Goal: Obtain resource: Download file/media

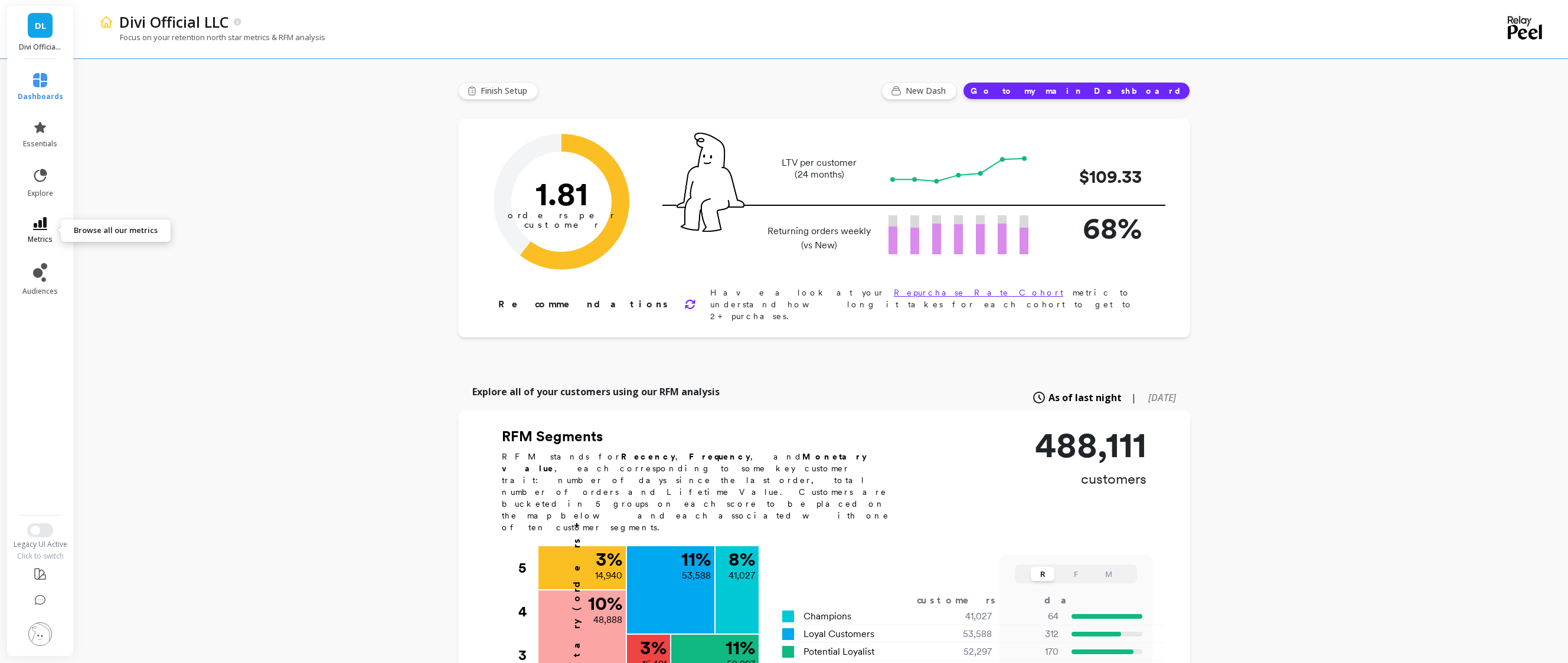
click at [30, 235] on span "metrics" at bounding box center [41, 240] width 25 height 9
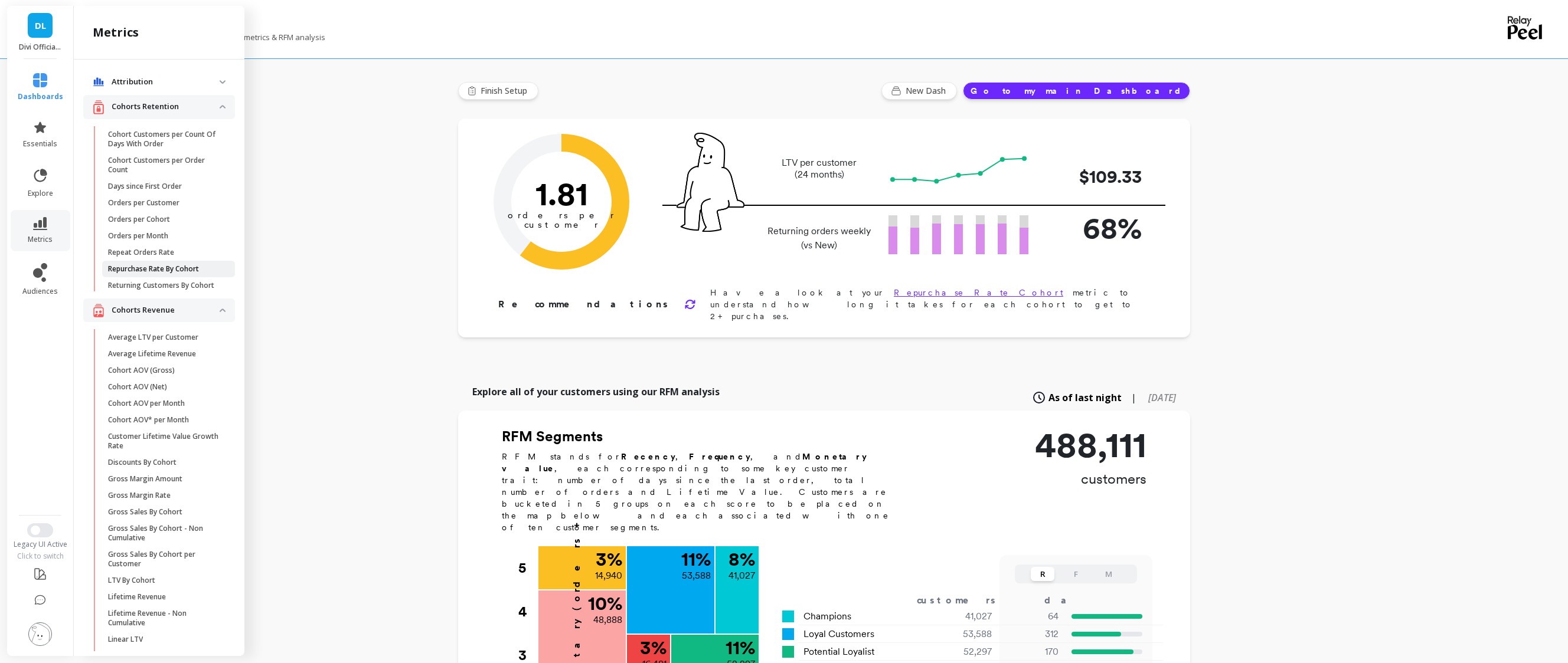
click at [163, 270] on p "Repurchase Rate By Cohort" at bounding box center [153, 269] width 91 height 9
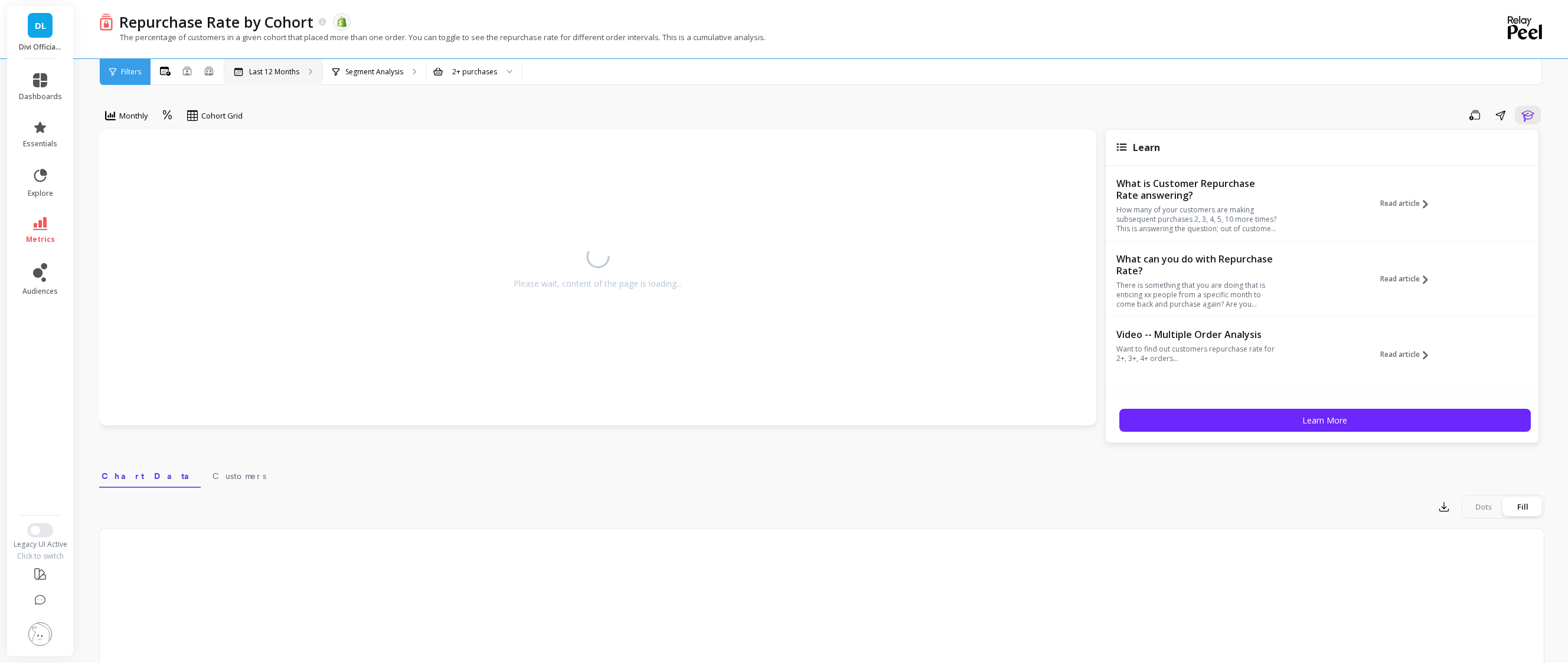
click at [275, 72] on p "Last 12 Months" at bounding box center [274, 72] width 50 height 9
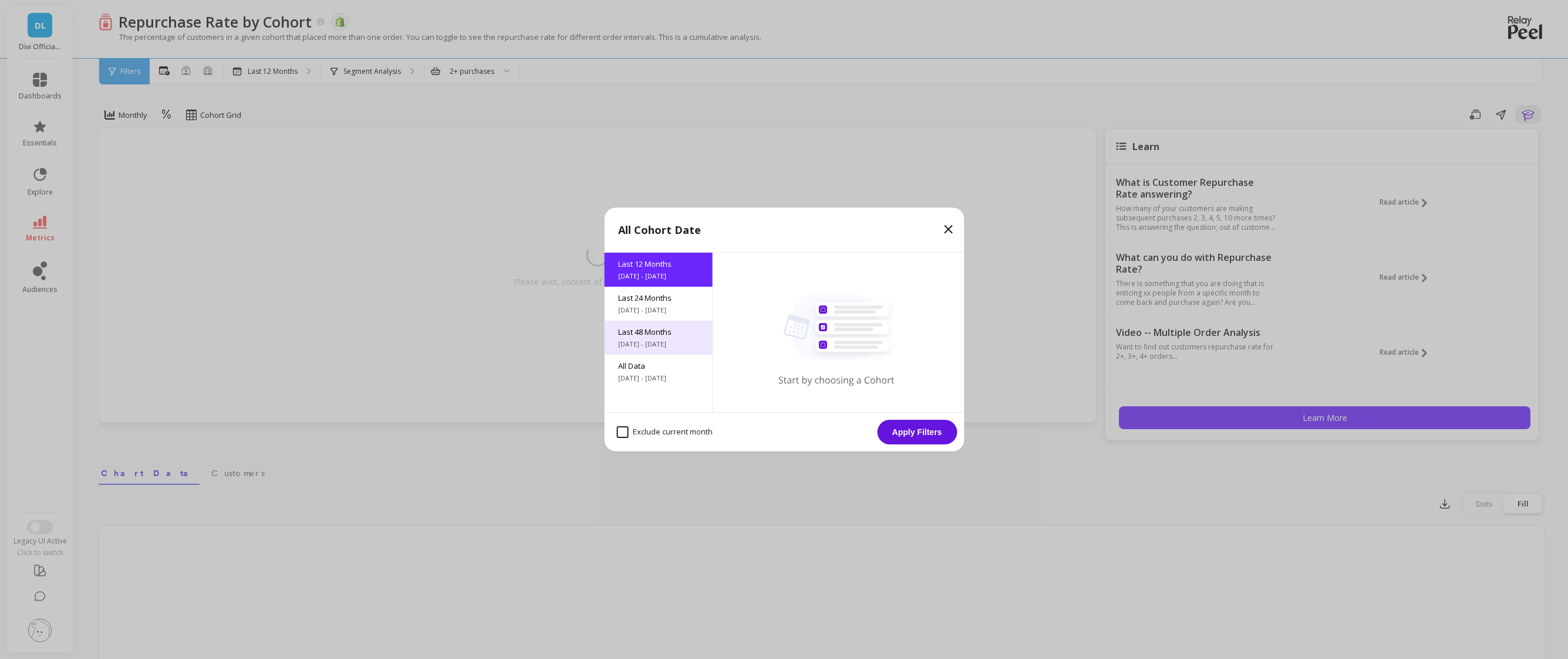
click at [636, 321] on div "Last 48 Months [DATE] - [DATE]" at bounding box center [658, 338] width 108 height 34
click at [921, 432] on button "Apply Filters" at bounding box center [917, 432] width 80 height 25
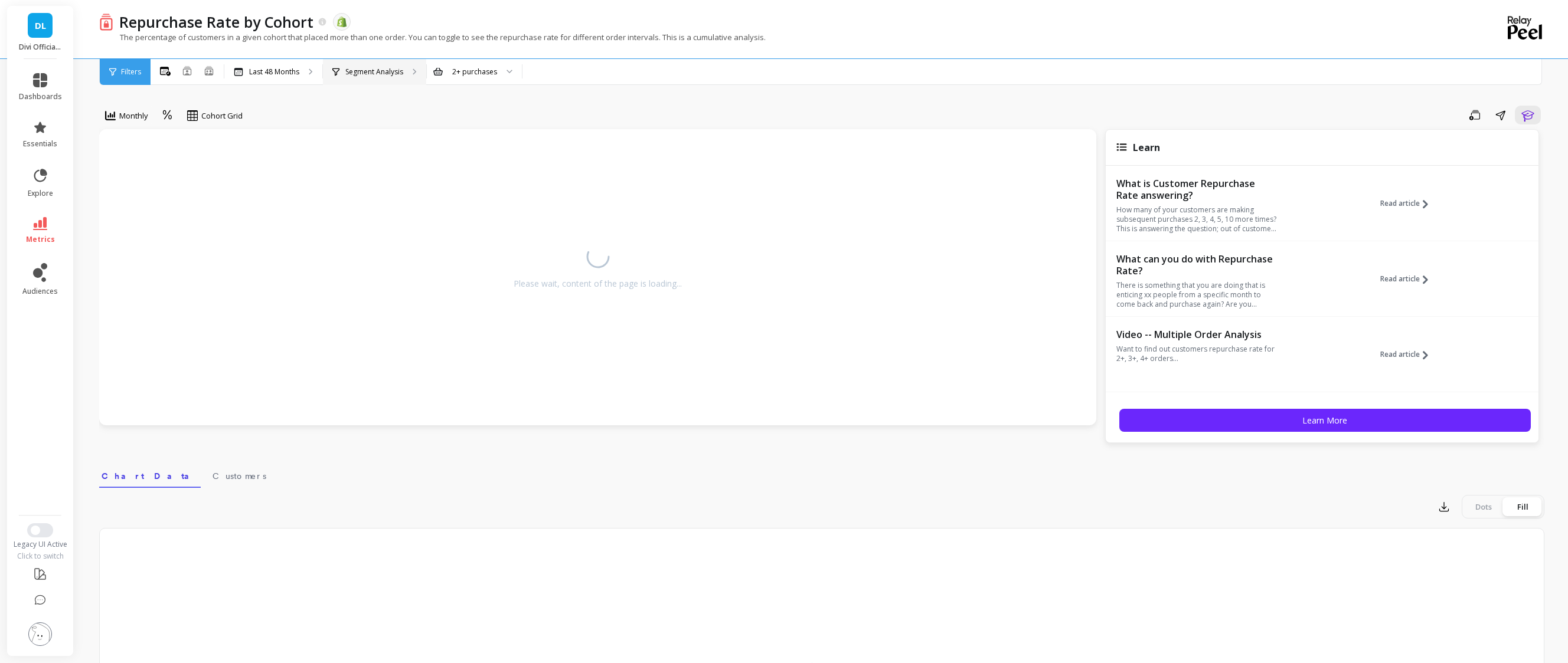
click at [394, 68] on p "Segment Analysis" at bounding box center [374, 72] width 58 height 9
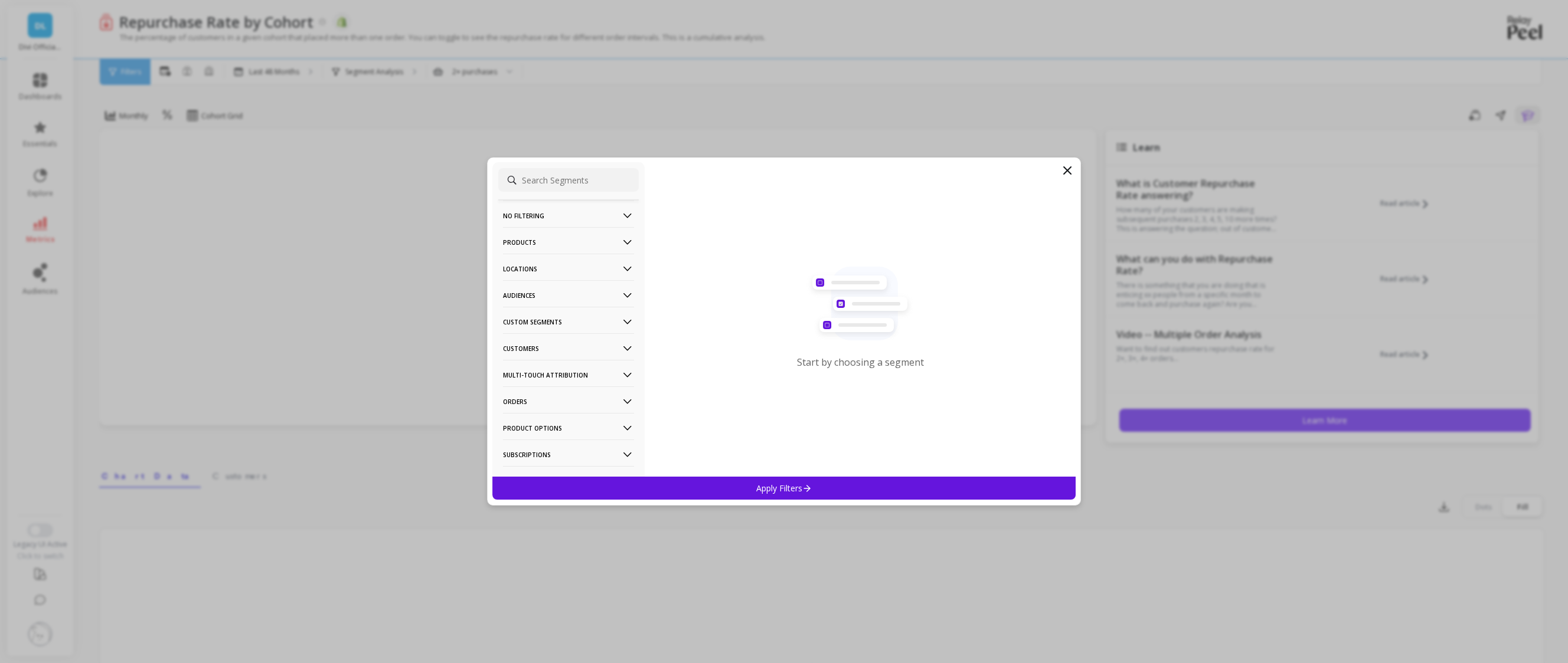
click at [535, 298] on p "Audiences" at bounding box center [568, 295] width 131 height 30
click at [545, 383] on p "Non TikTok Shop Customers" at bounding box center [555, 382] width 101 height 11
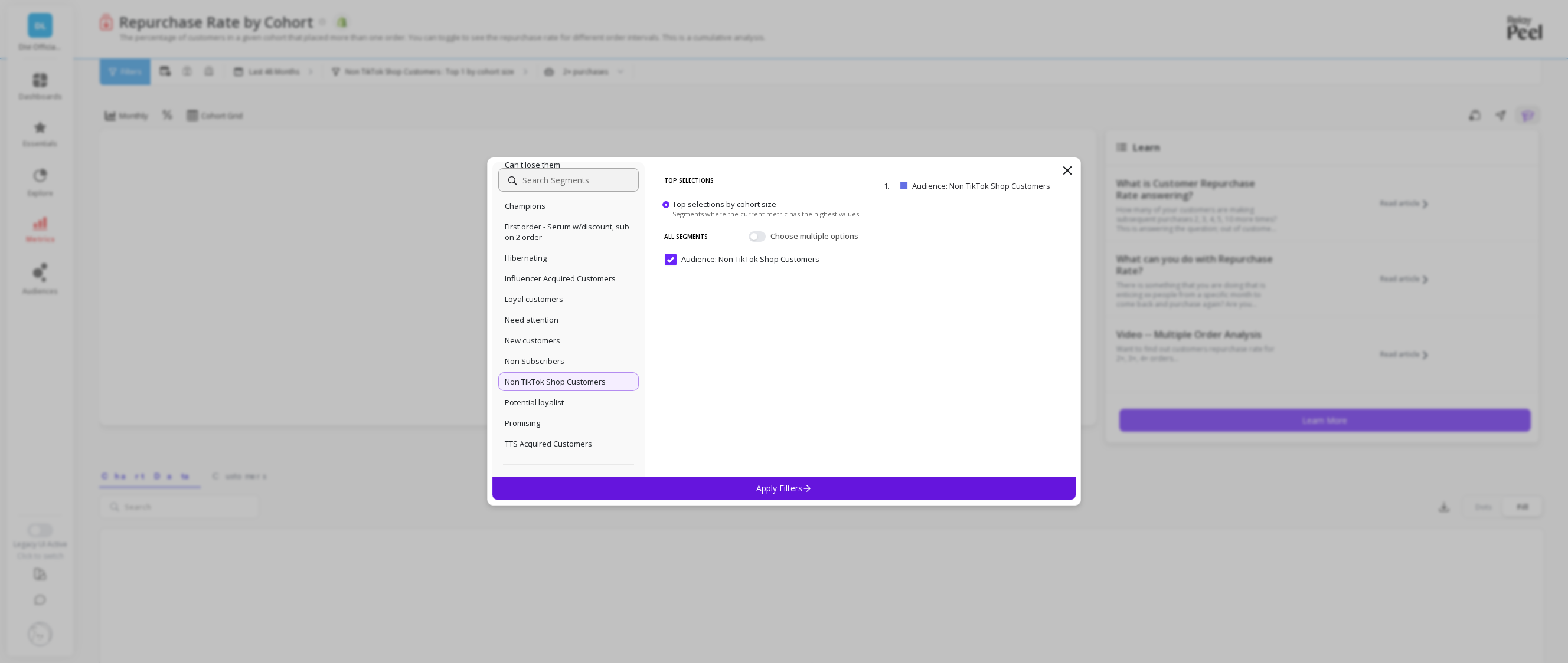
click at [752, 489] on div "Apply Filters" at bounding box center [783, 488] width 583 height 23
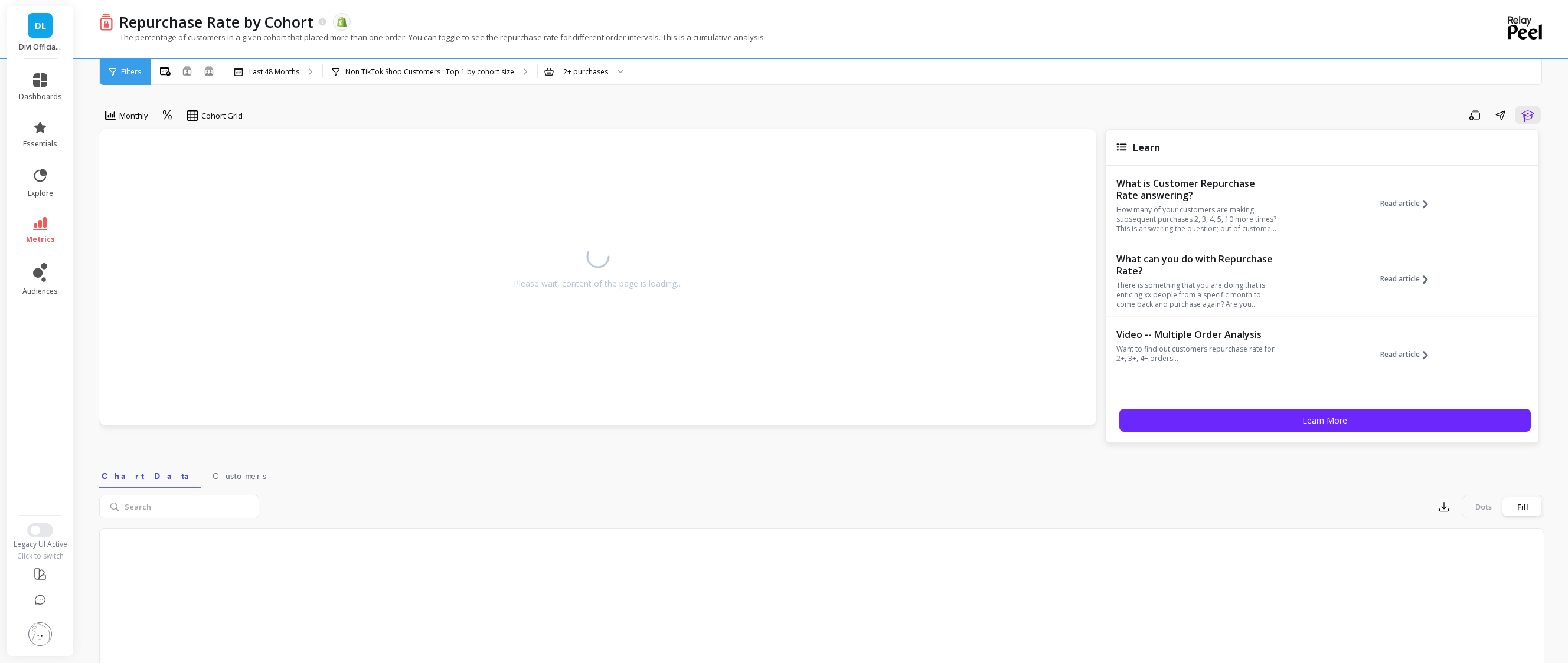
click at [522, 423] on div "Please wait, content of the page is loading..." at bounding box center [597, 277] width 998 height 296
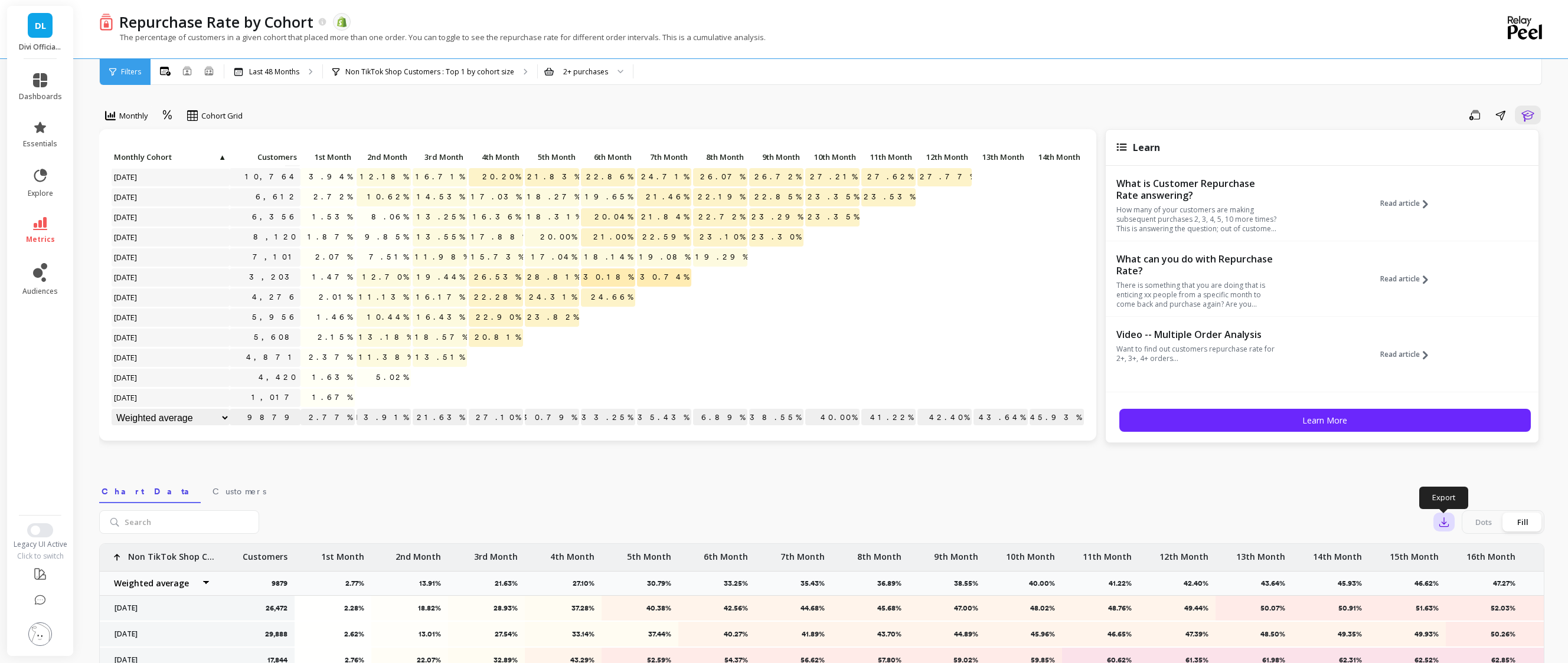
click at [1451, 518] on button "button" at bounding box center [1445, 522] width 22 height 19
click at [1463, 550] on span "CSV" at bounding box center [1466, 554] width 17 height 12
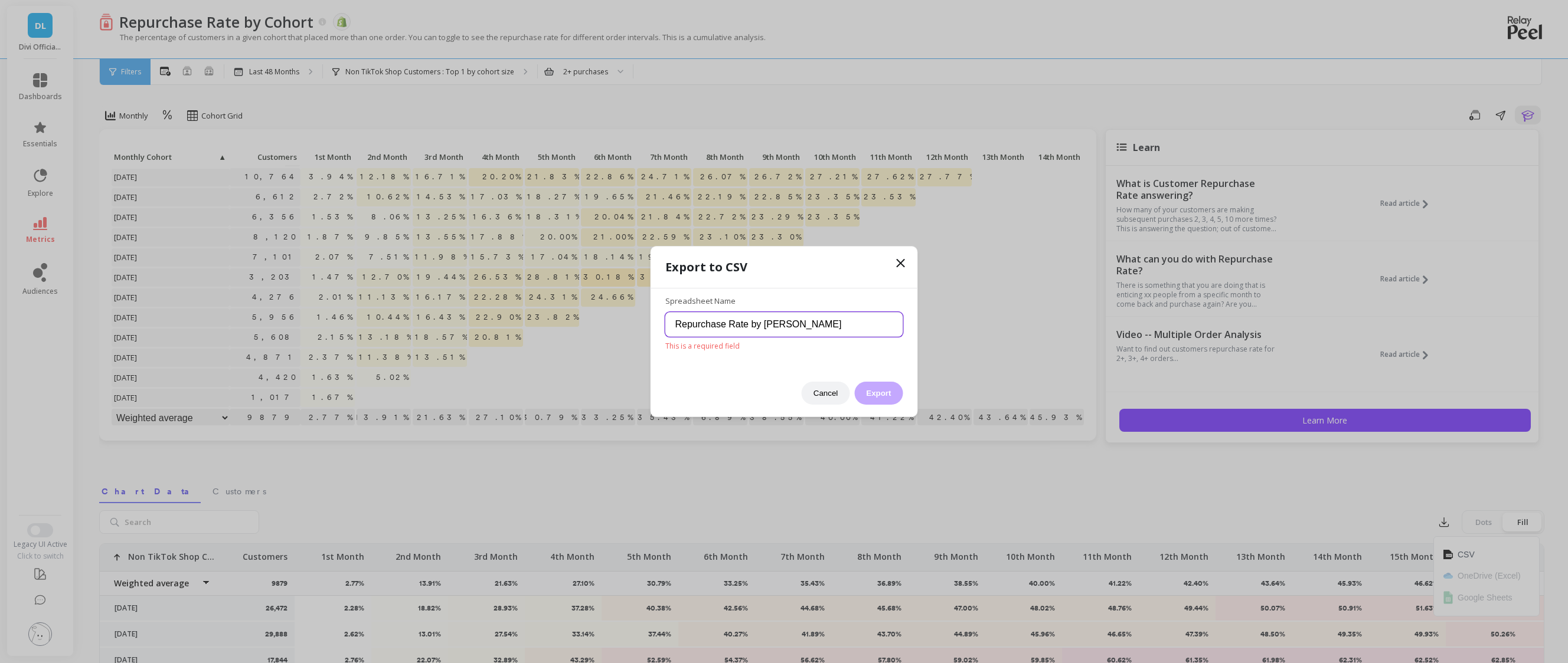
click at [836, 333] on input "Repurchase Rate by [PERSON_NAME]" at bounding box center [784, 325] width 238 height 25
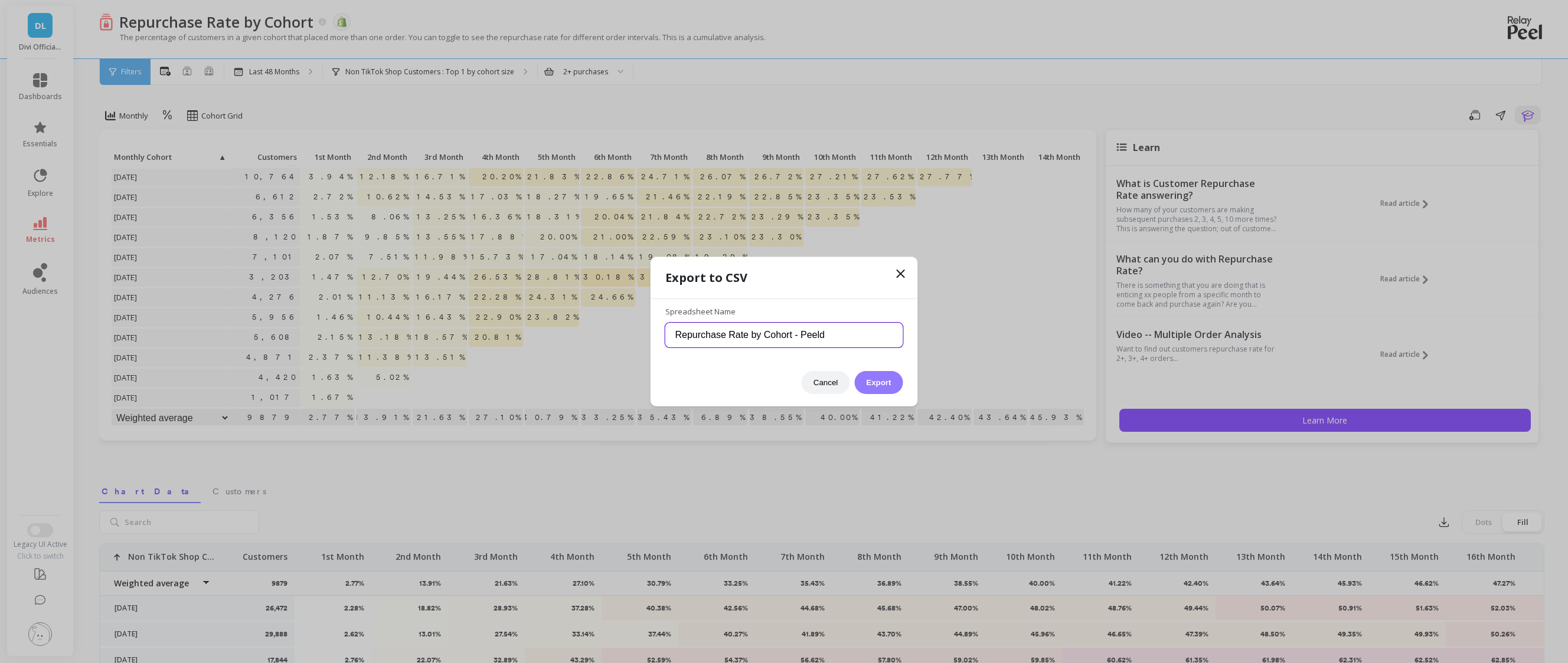
type input "Repurchase Rate by Cohort - Peeld"
click at [886, 382] on button "Export" at bounding box center [879, 383] width 49 height 23
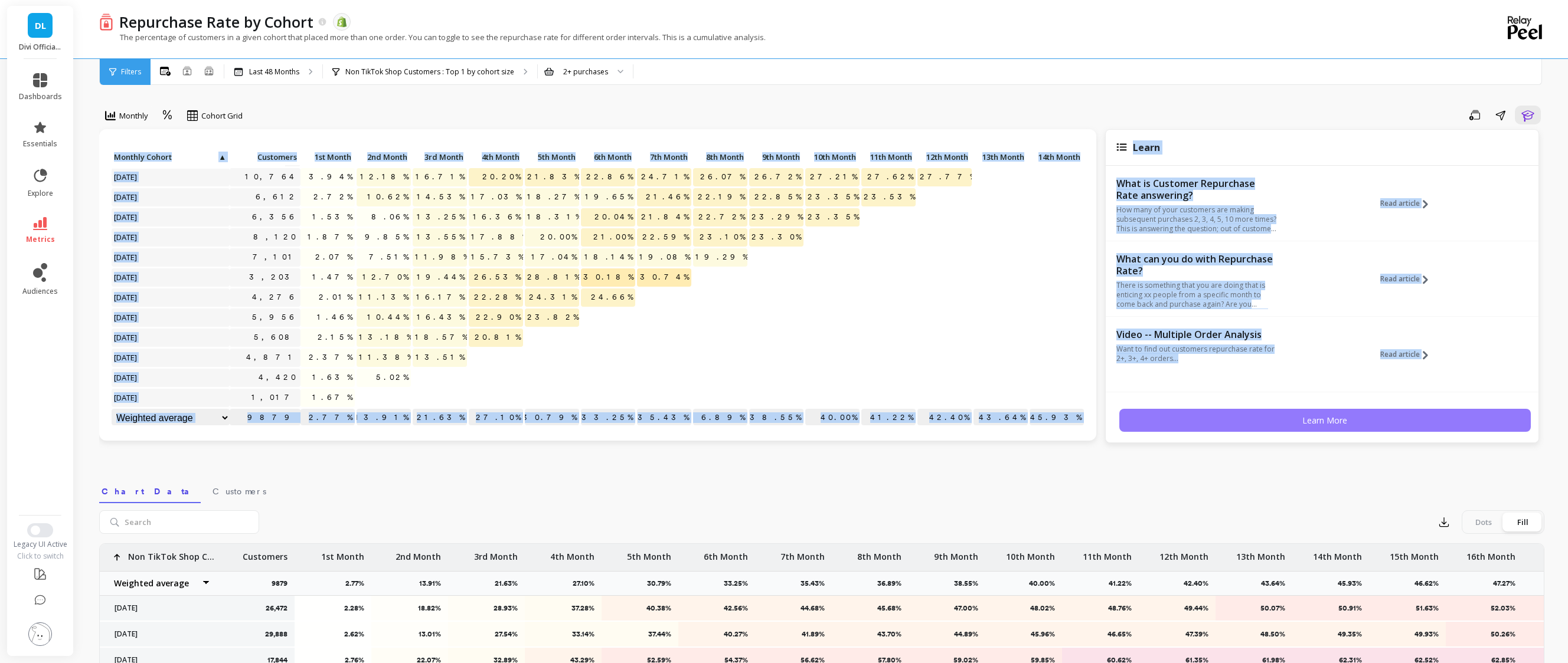
scroll to position [612, 1580]
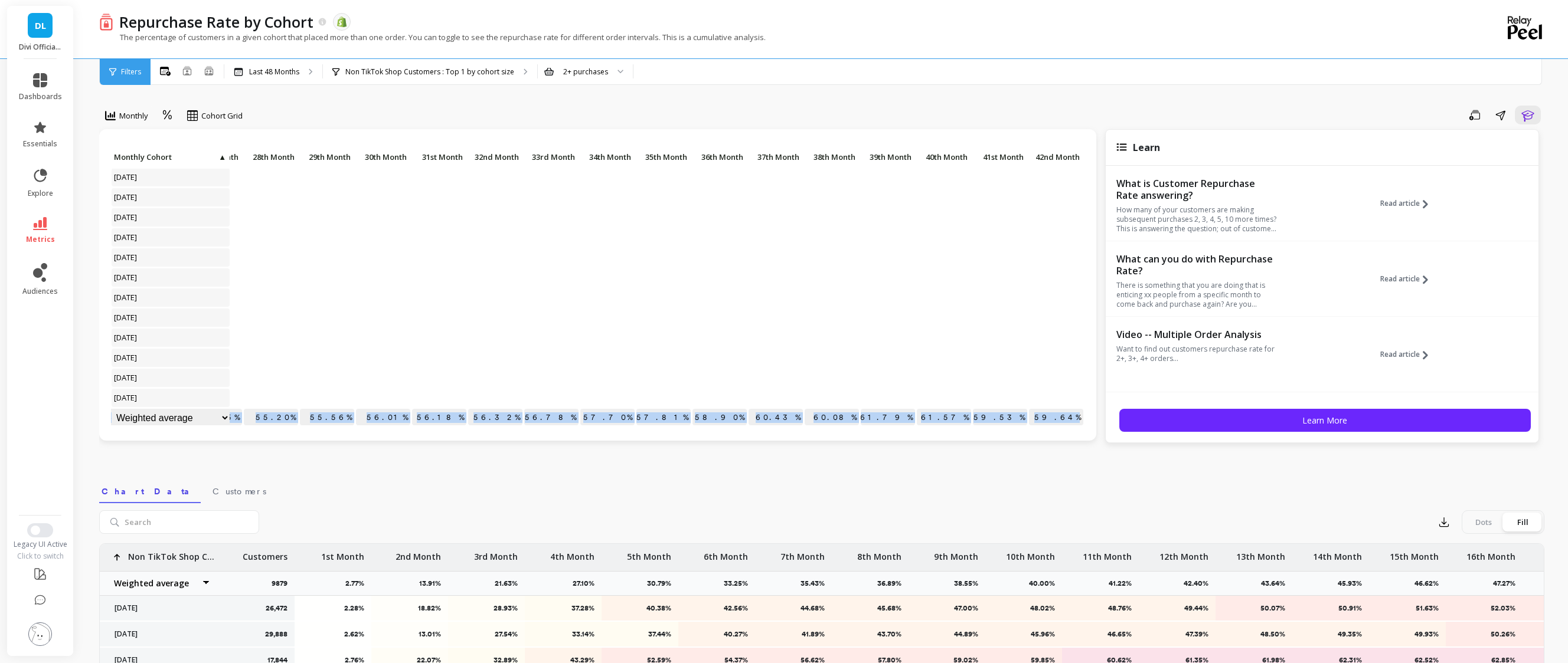
drag, startPoint x: 111, startPoint y: 410, endPoint x: 1071, endPoint y: 409, distance: 960.0
copy div "52.74% 53.42% 54.01% 54.65% 55.20% 55.56% 56.01% 56.18% 56.32% 56.78% 57.70% 57…"
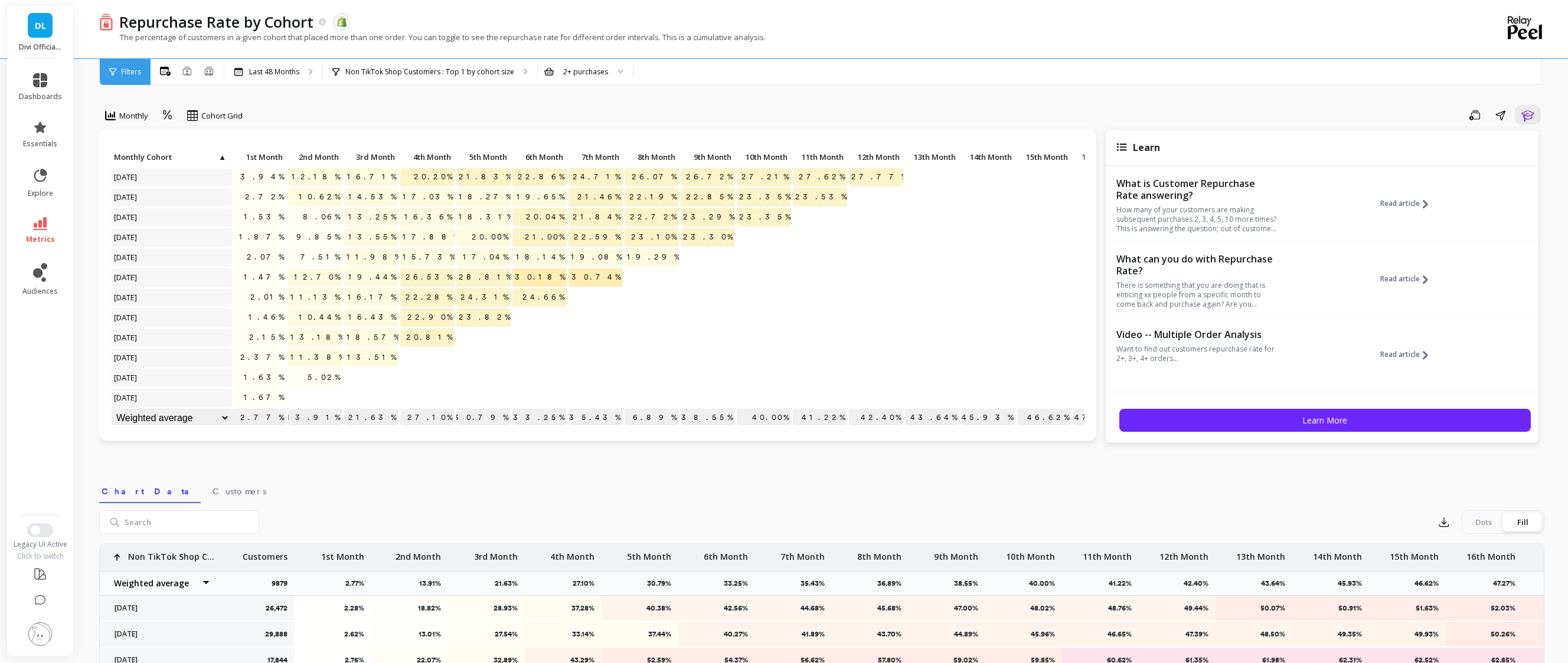
scroll to position [612, 0]
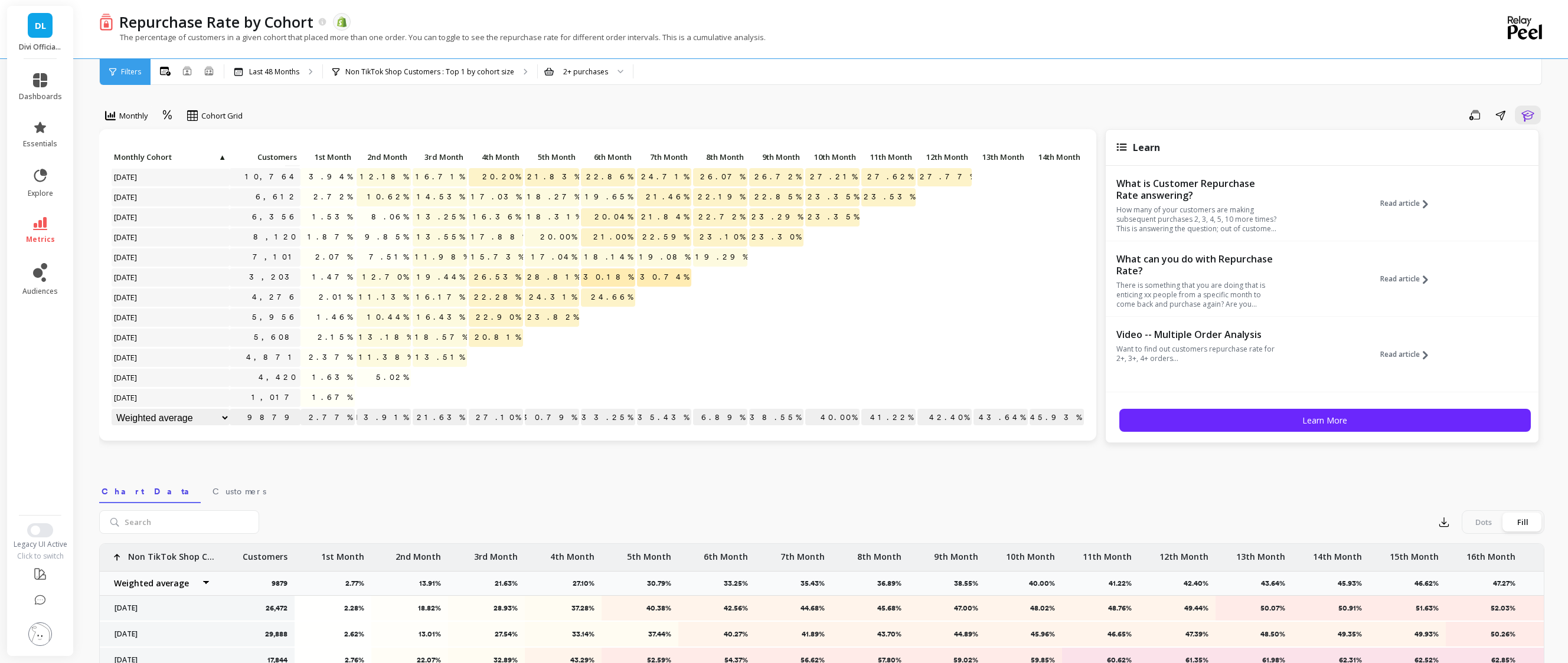
click at [328, 411] on p "2.77%" at bounding box center [327, 418] width 54 height 18
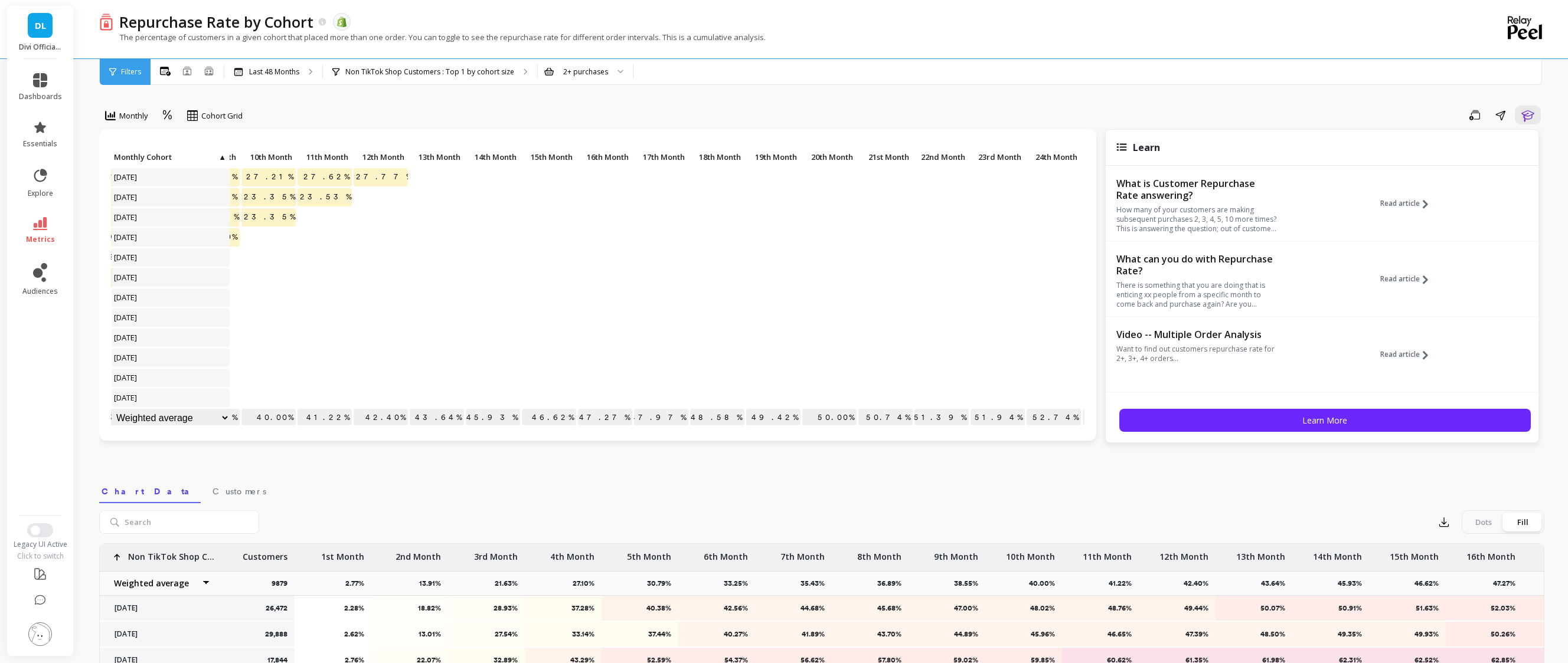
scroll to position [612, 1580]
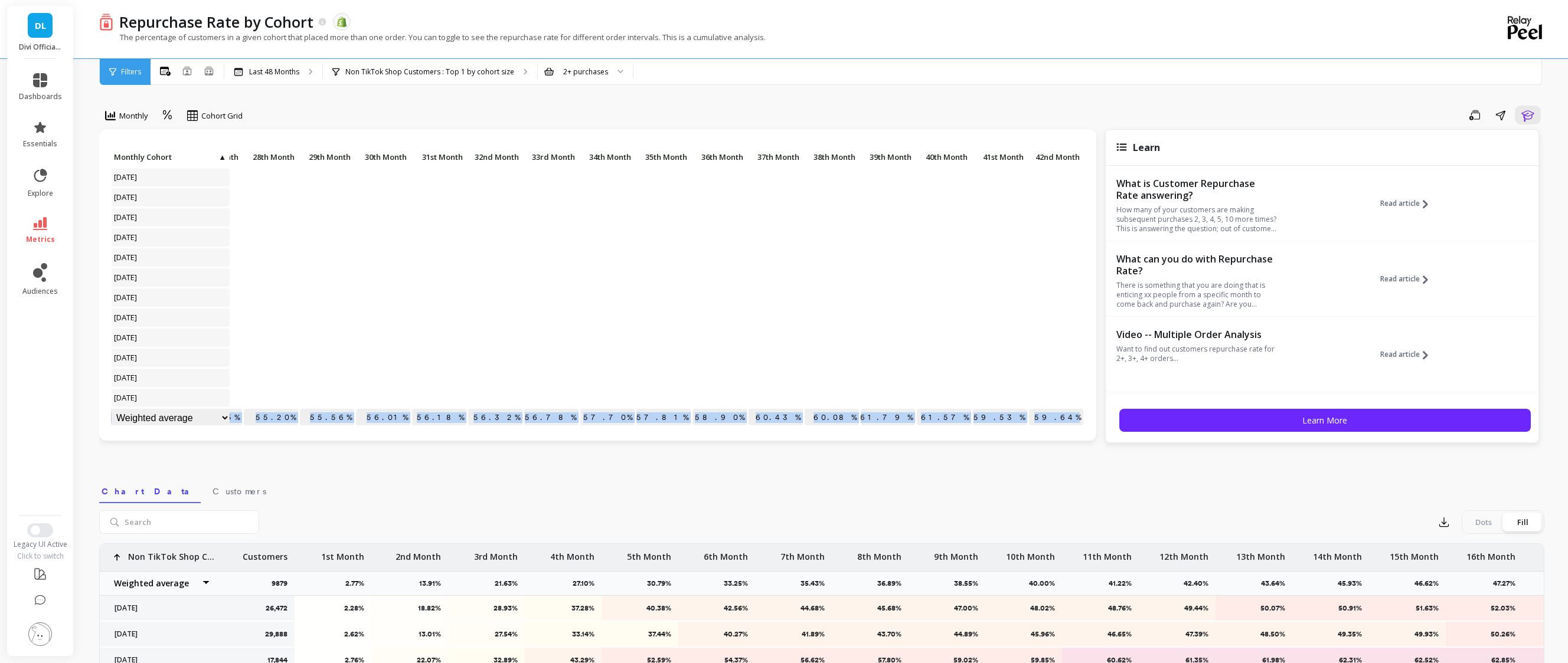
drag, startPoint x: 330, startPoint y: 410, endPoint x: 1070, endPoint y: 409, distance: 740.0
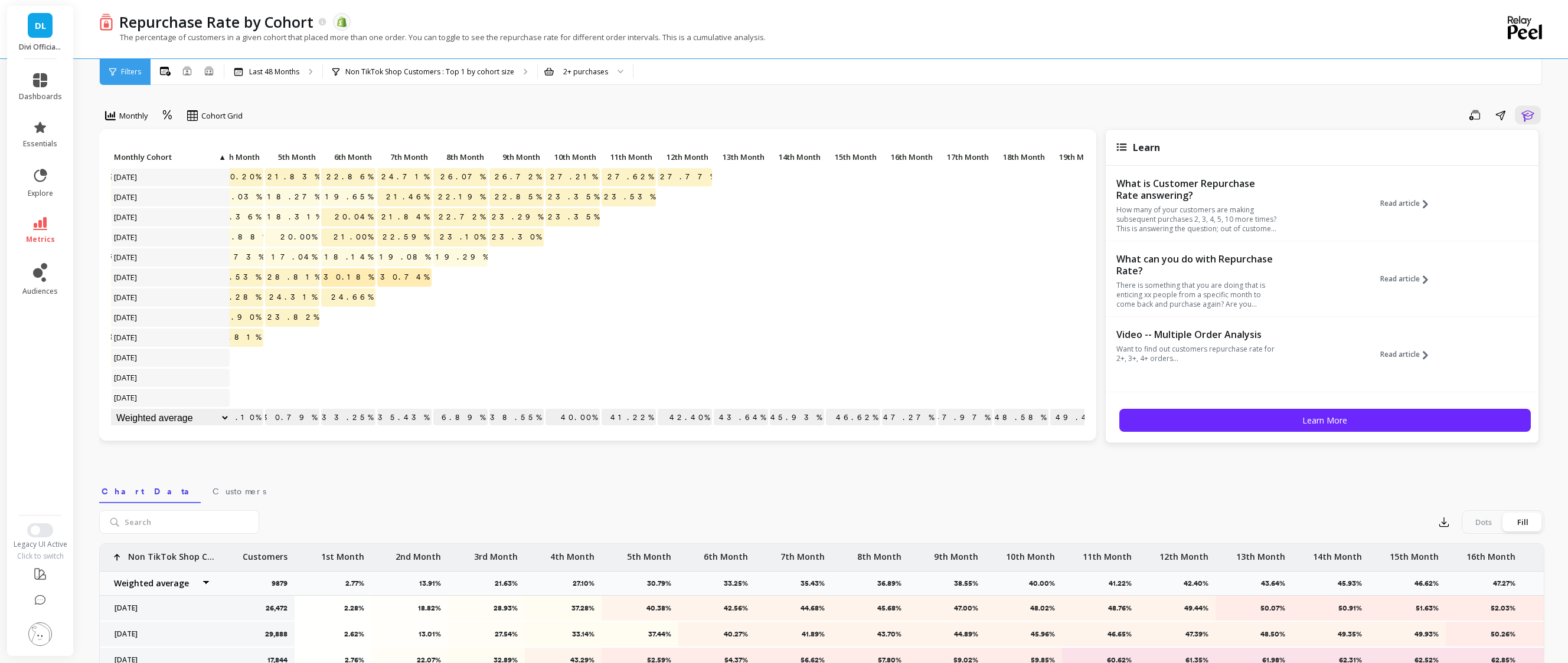
scroll to position [612, 0]
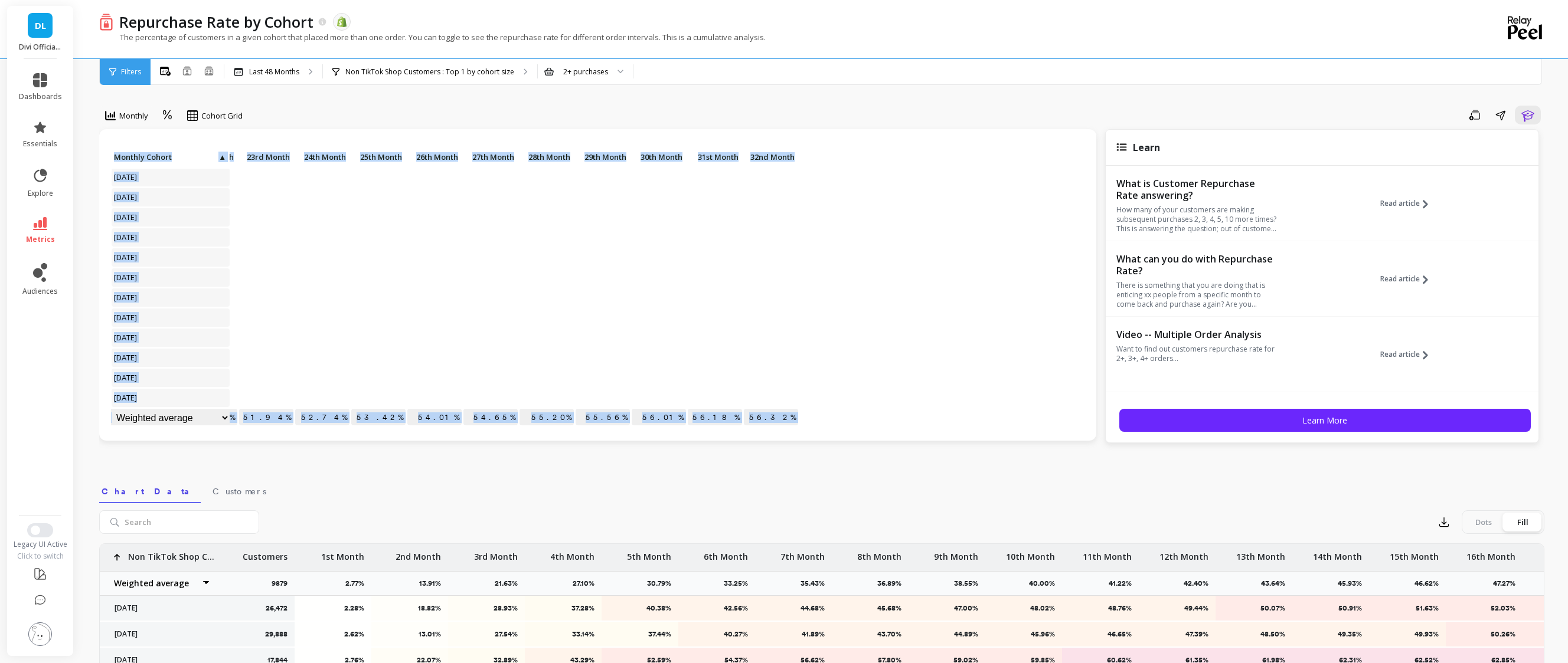
scroll to position [612, 1487]
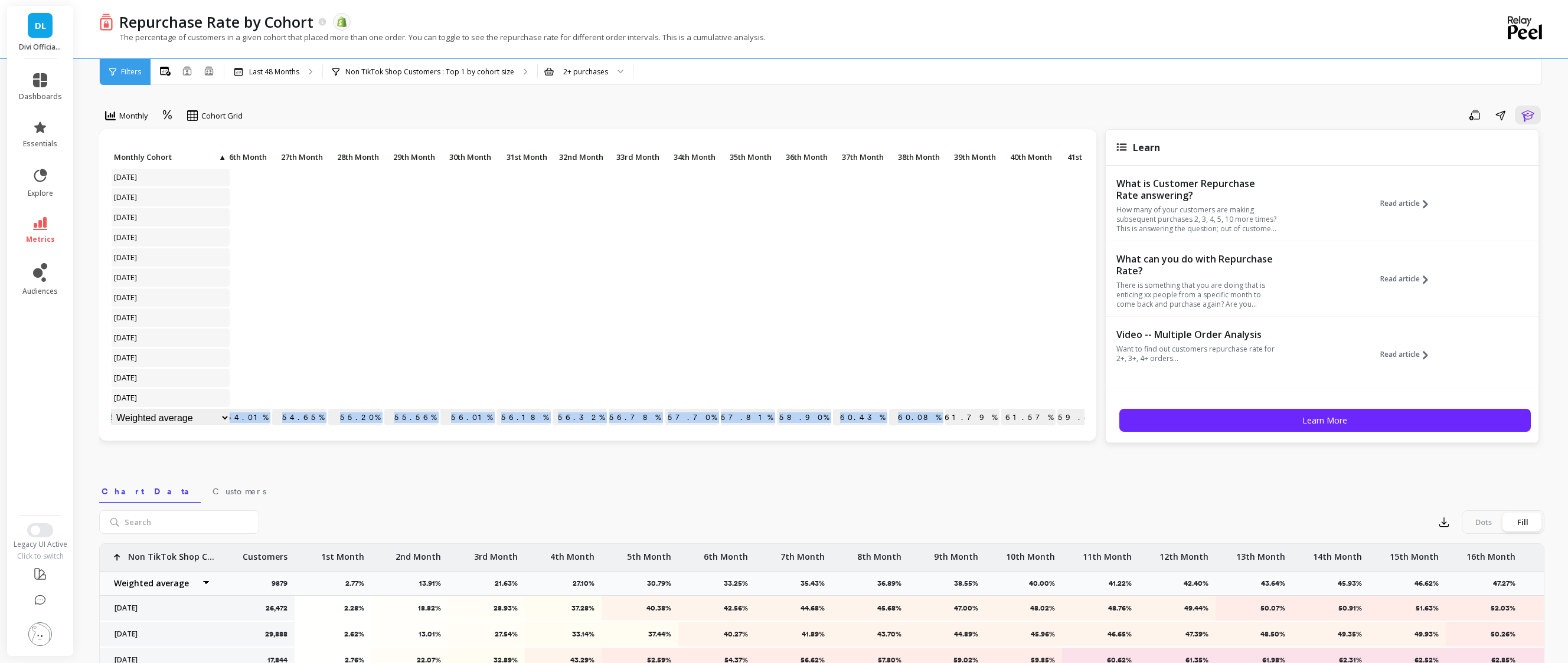
drag, startPoint x: 330, startPoint y: 412, endPoint x: 948, endPoint y: 419, distance: 618.0
copy div "51.94% 52.74% 53.42% 54.01% 54.65% 55.20% 55.56% 56.01% 56.18% 56.32% 56.78% 57…"
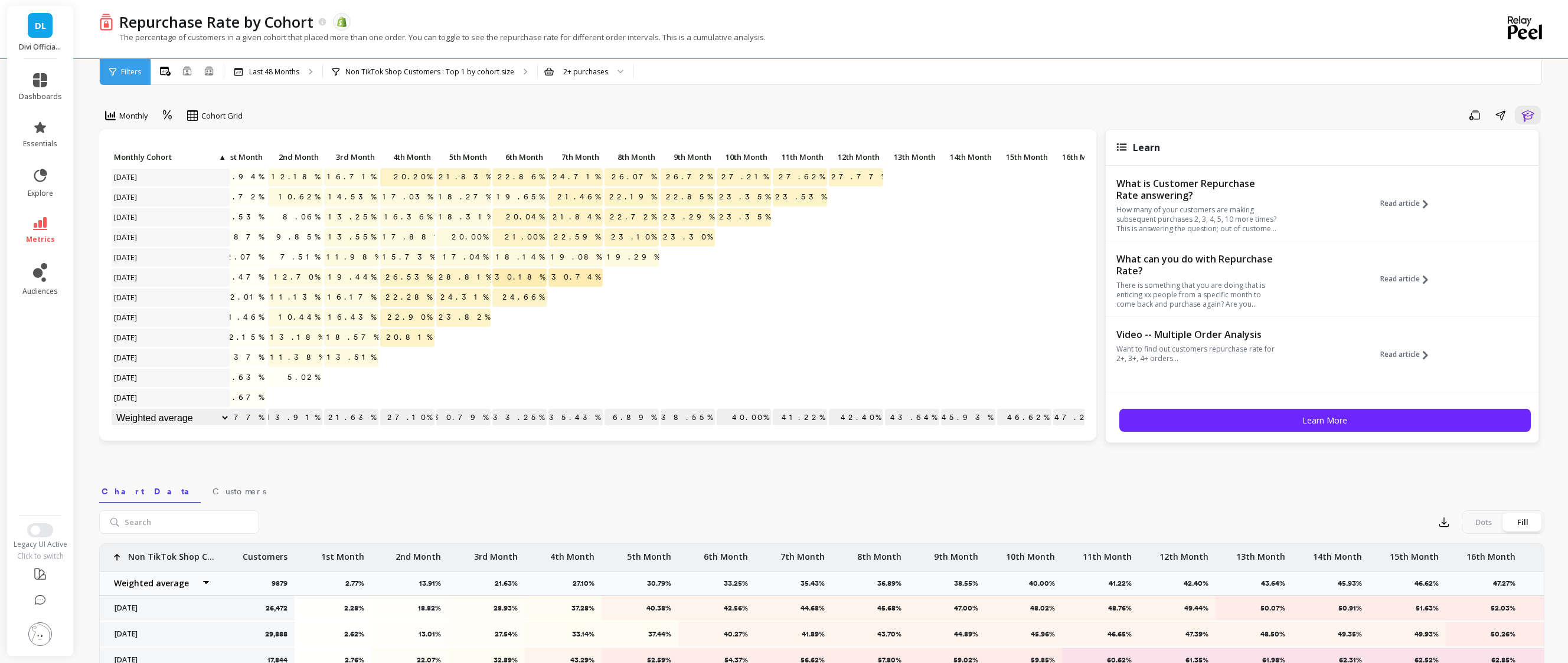
scroll to position [612, 0]
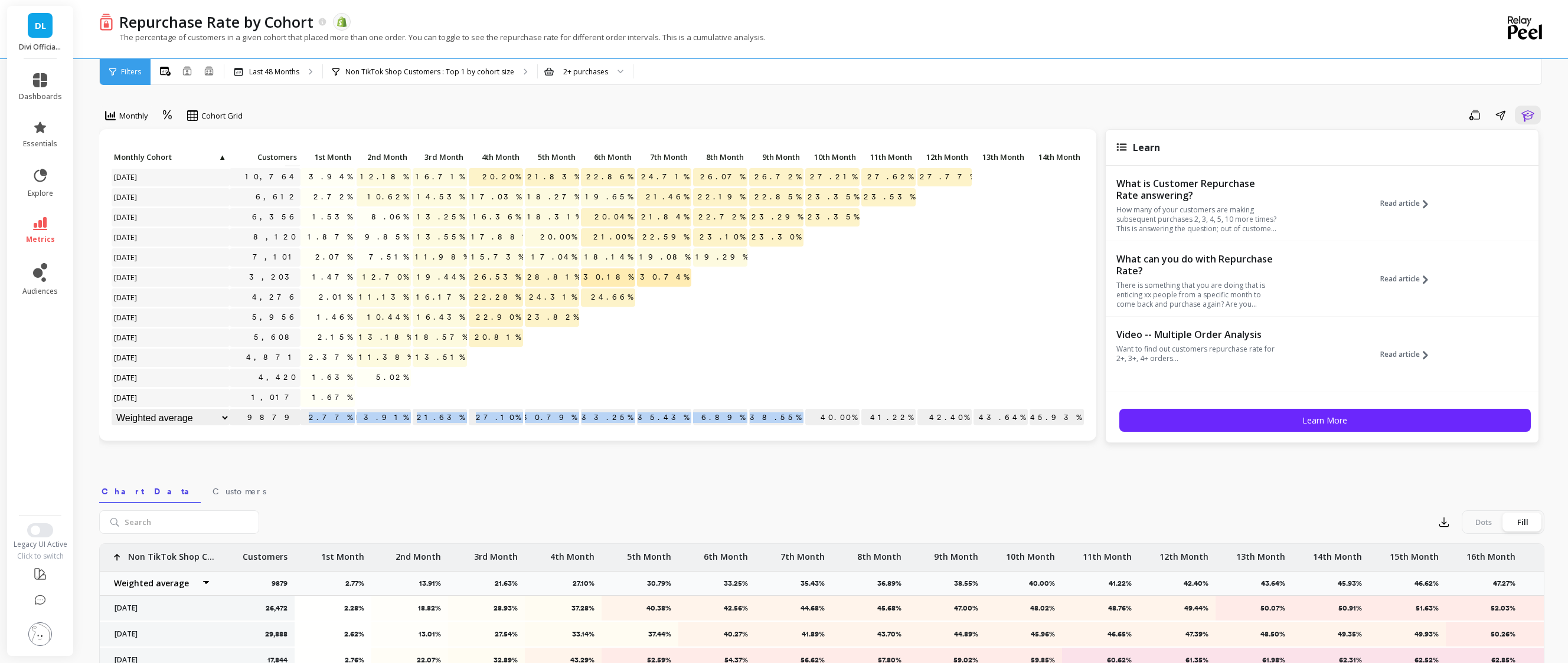
drag, startPoint x: 330, startPoint y: 410, endPoint x: 806, endPoint y: 413, distance: 476.0
copy div "2.77% 13.91% 21.63% 27.10% 30.79% 33.25% 35.43% 36.89% 38.55%"
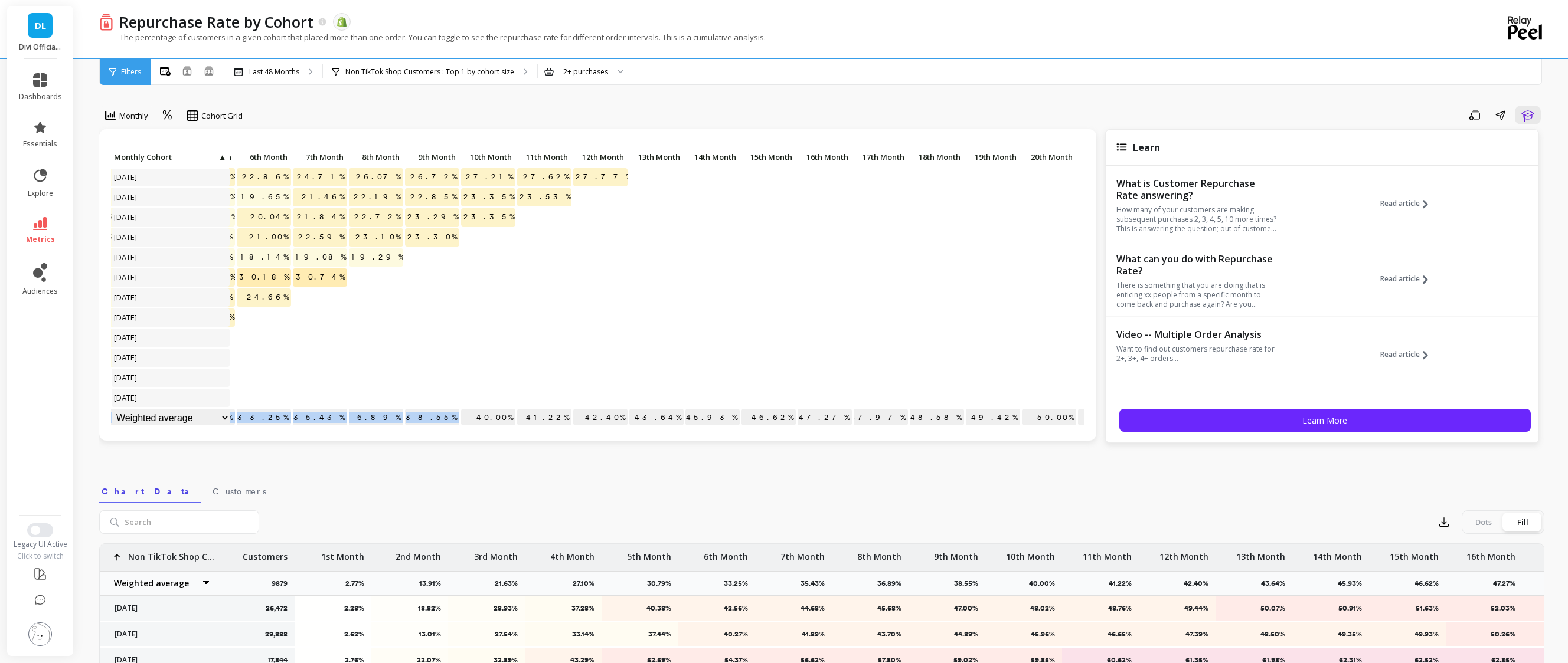
scroll to position [612, 349]
click at [501, 409] on p "40.00%" at bounding box center [483, 418] width 54 height 18
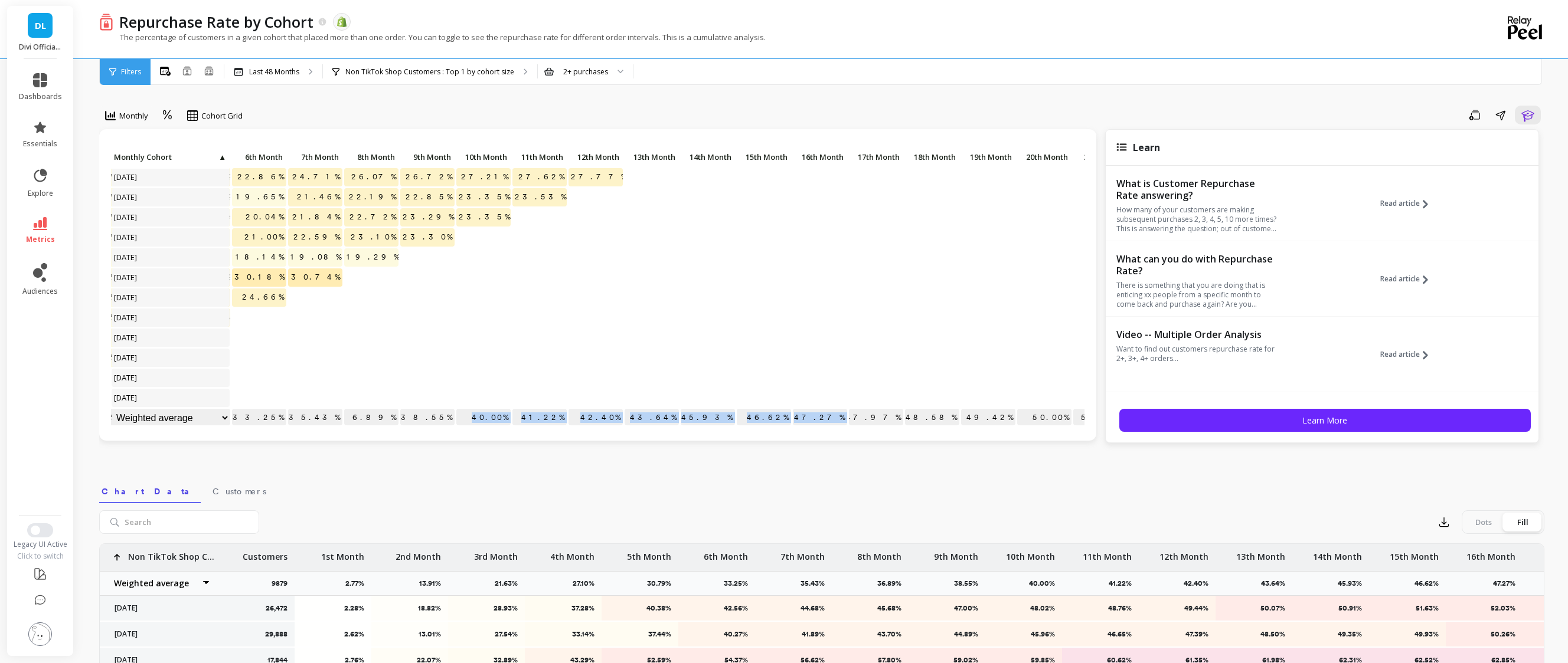
drag, startPoint x: 482, startPoint y: 407, endPoint x: 863, endPoint y: 407, distance: 381.0
copy div "40.00% 41.22% 42.40% 43.64% 45.93% 46.62% 47.27%"
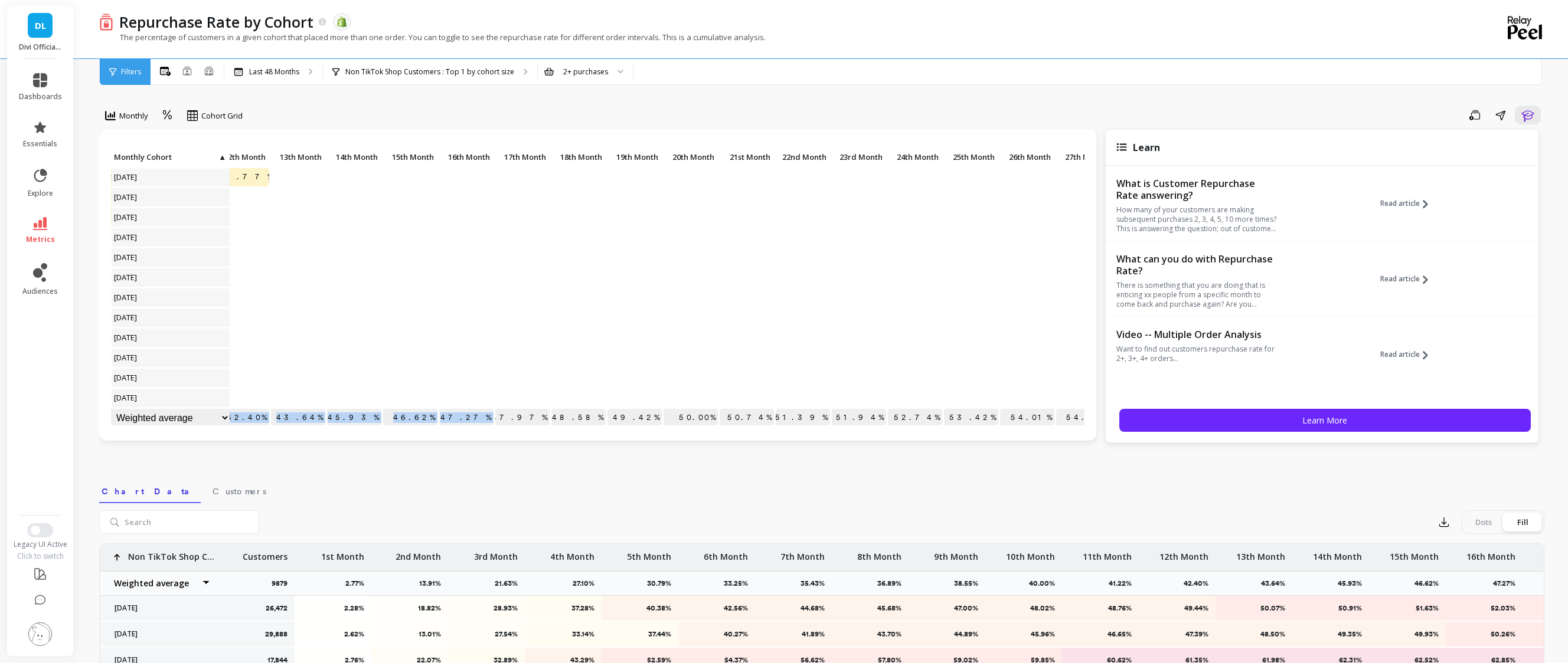
scroll to position [612, 753]
click at [482, 409] on p "47.97%" at bounding box center [471, 418] width 54 height 18
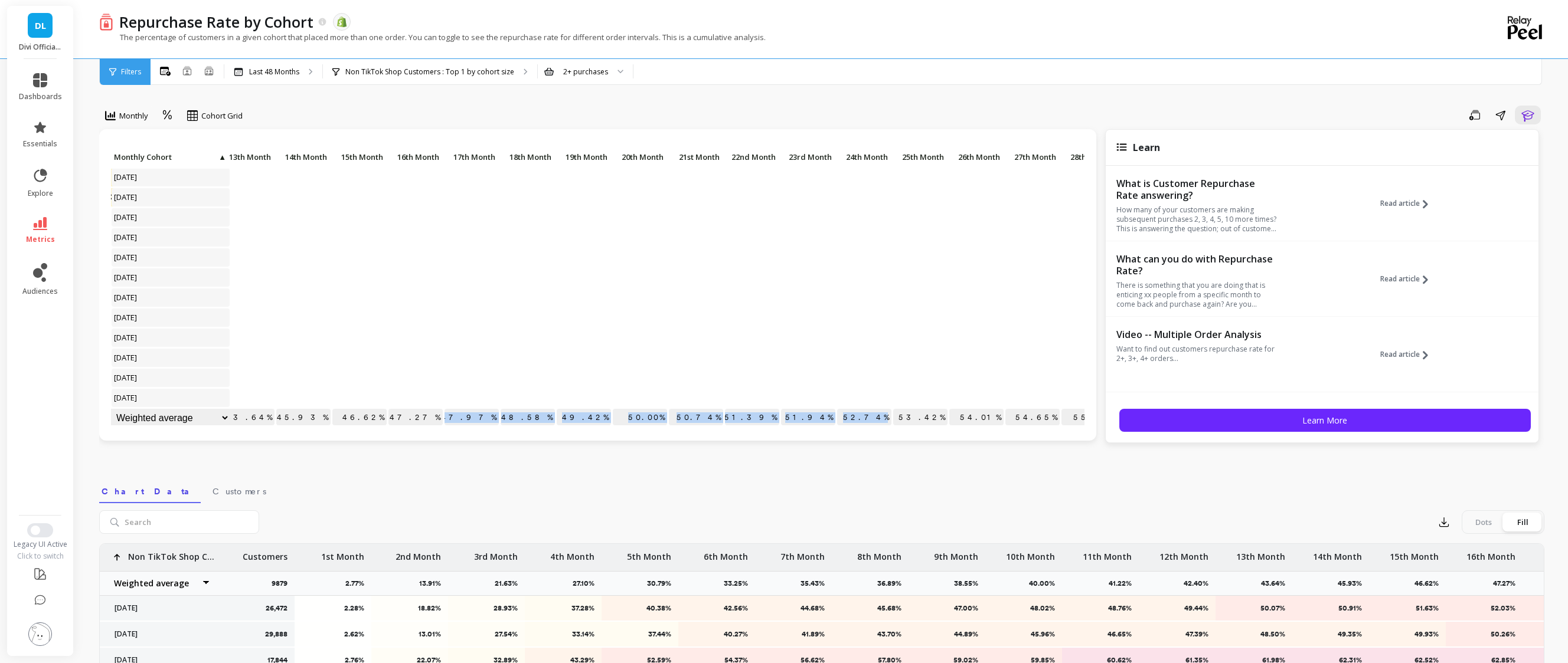
drag, startPoint x: 473, startPoint y: 409, endPoint x: 888, endPoint y: 408, distance: 415.0
copy div "47.97% 48.58% 49.42% 50.00% 50.74% 51.39% 51.94% 52.74%"
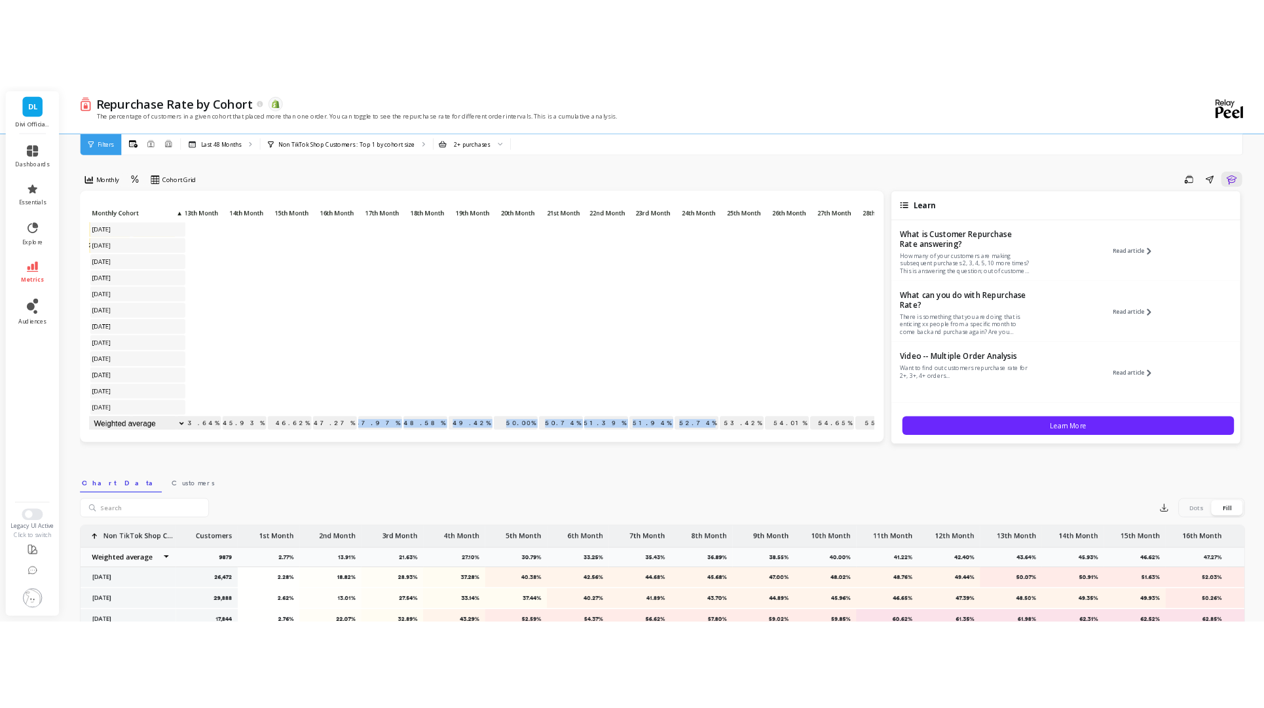
scroll to position [220, 836]
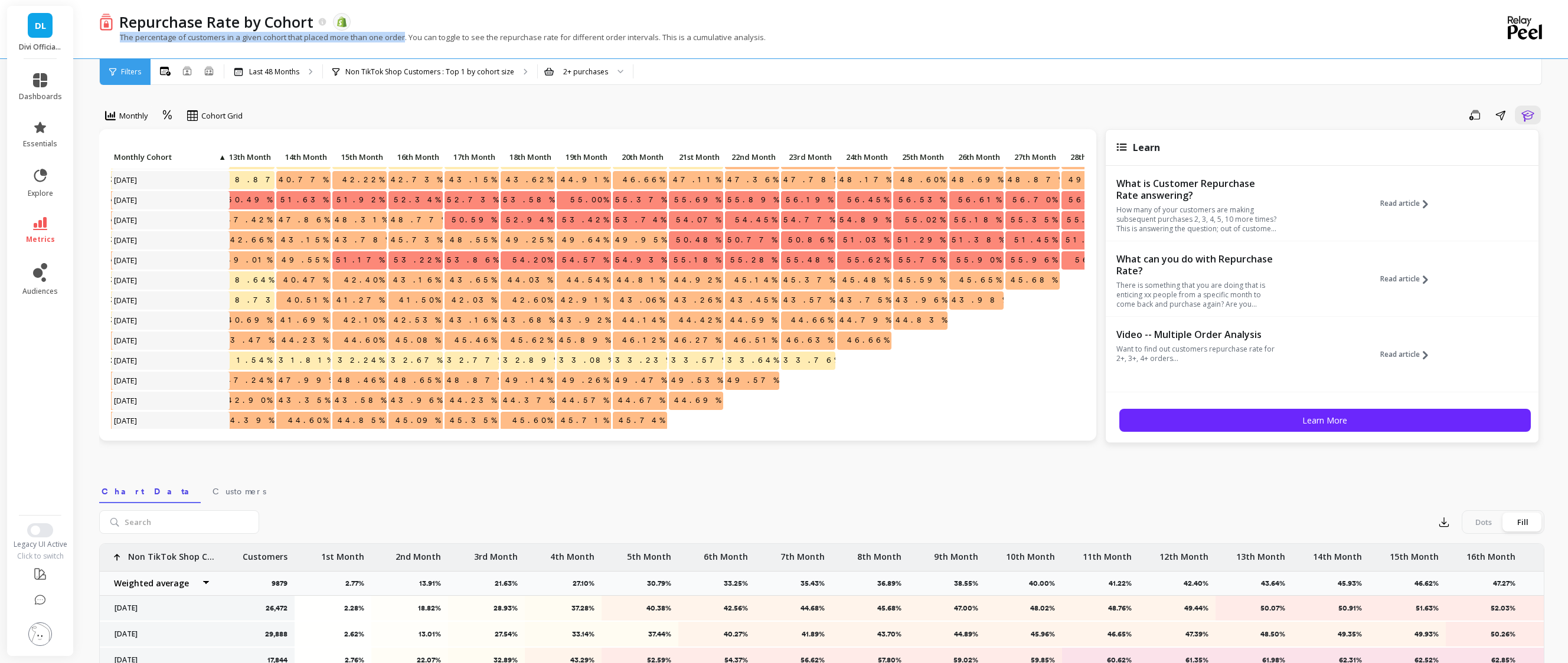
drag, startPoint x: 122, startPoint y: 35, endPoint x: 405, endPoint y: 39, distance: 283.0
click at [405, 39] on p "The percentage of customers in a given cohort that placed more than one order. …" at bounding box center [433, 37] width 667 height 11
copy p "The percentage of customers in a given cohort that placed more than one order"
click at [1292, 73] on div "All Months Single Cohort Combined Cohorts Last 48 Months Non TikTok Shop Custom…" at bounding box center [871, 72] width 1442 height 26
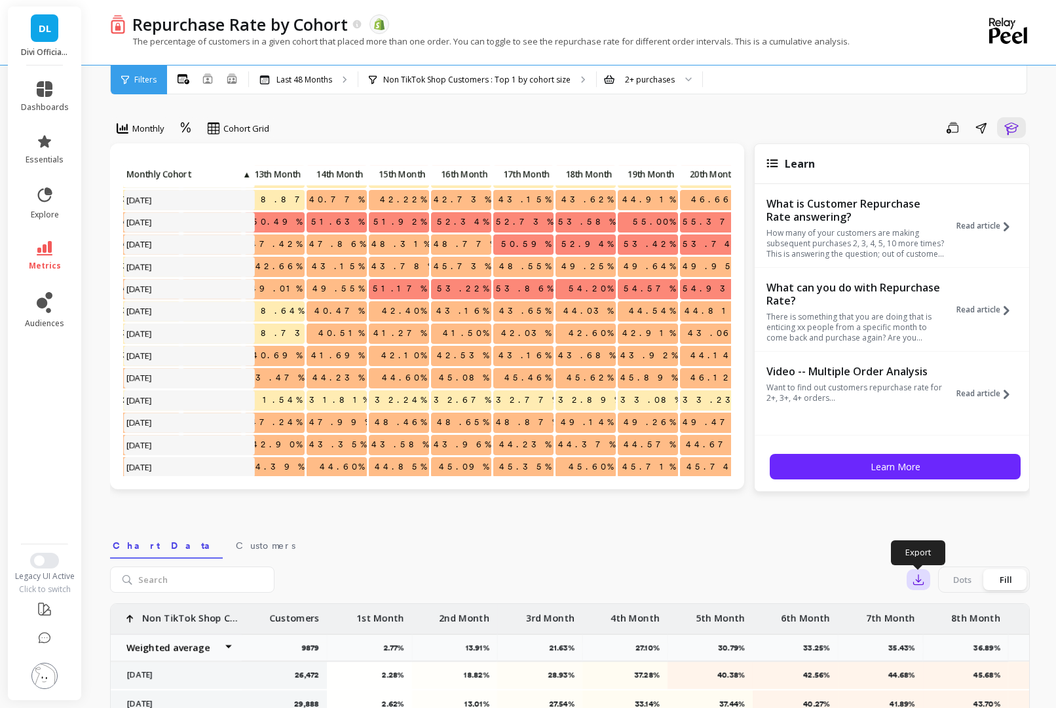
click at [913, 581] on icon "button" at bounding box center [918, 579] width 13 height 13
click at [953, 614] on button "CSV" at bounding box center [965, 616] width 117 height 24
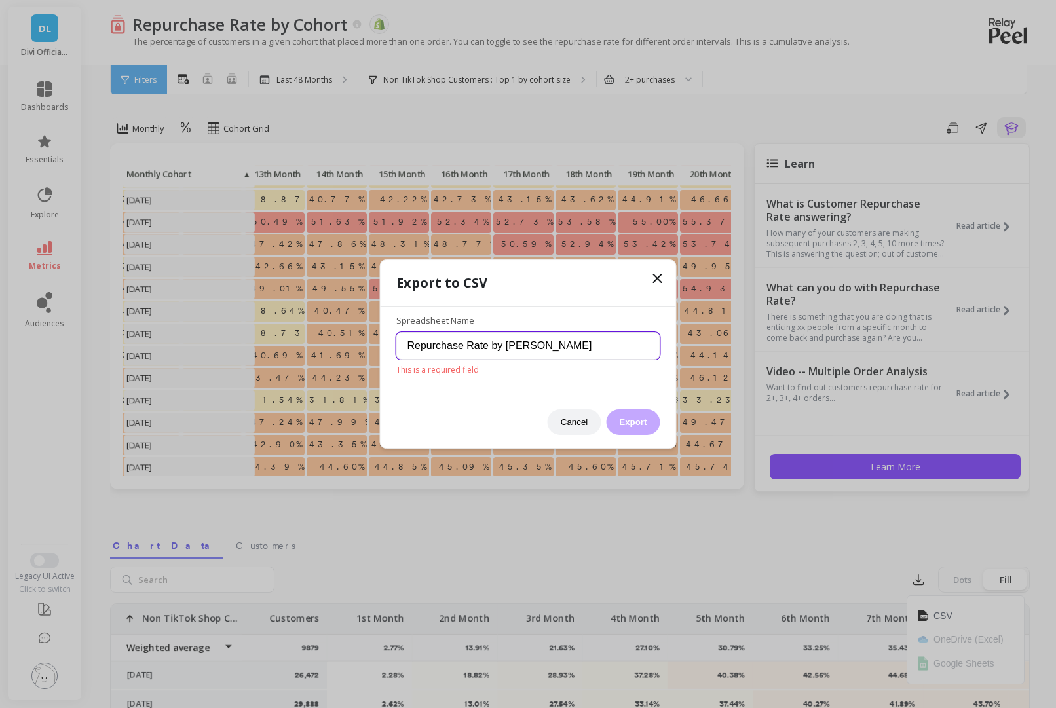
click at [574, 343] on input "Repurchase Rate by [PERSON_NAME]" at bounding box center [528, 346] width 264 height 28
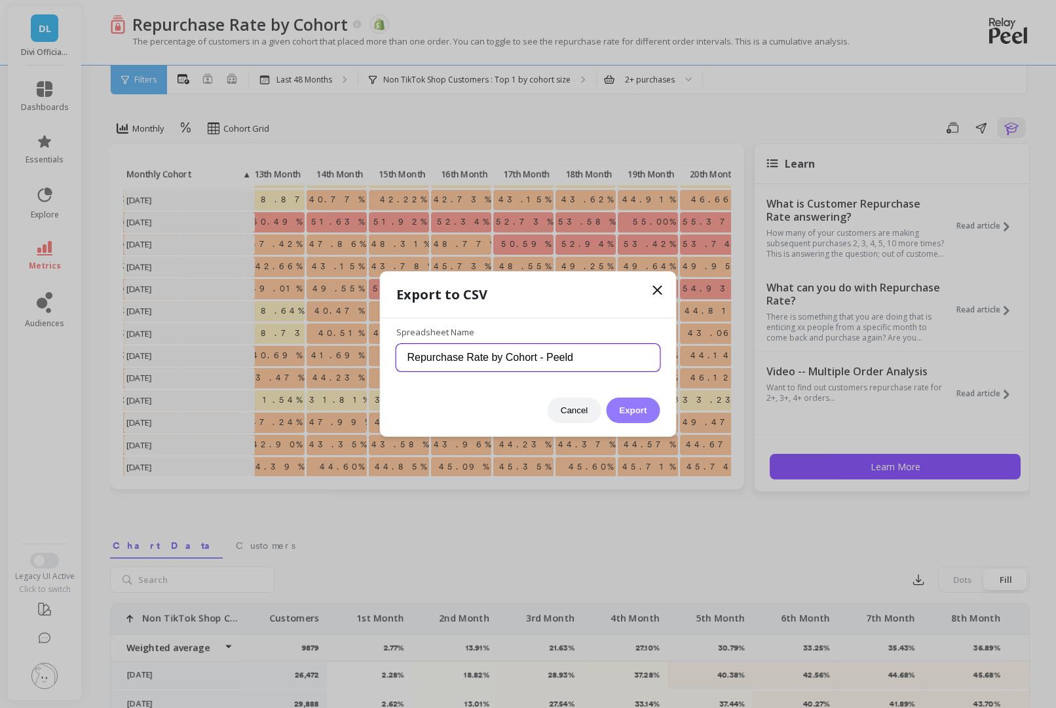
type input "Repurchase Rate by Cohort - Peeld"
click at [635, 409] on button "Export" at bounding box center [633, 411] width 54 height 26
